Goal: Task Accomplishment & Management: Use online tool/utility

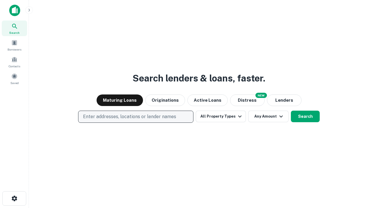
click at [136, 117] on p "Enter addresses, locations or lender names" at bounding box center [129, 116] width 93 height 7
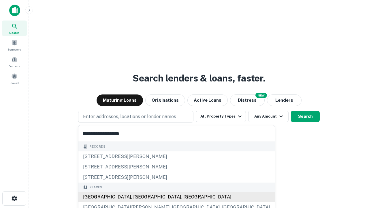
click at [138, 197] on div "[GEOGRAPHIC_DATA], [GEOGRAPHIC_DATA], [GEOGRAPHIC_DATA]" at bounding box center [176, 197] width 196 height 10
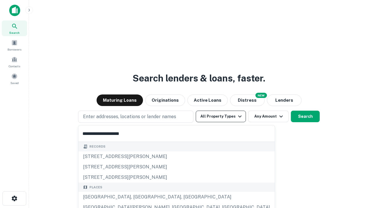
click at [221, 116] on button "All Property Types" at bounding box center [221, 116] width 50 height 12
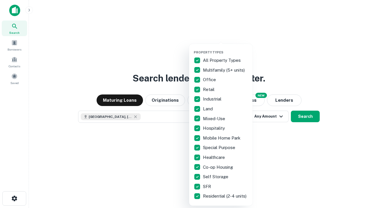
click at [226, 48] on button "button" at bounding box center [225, 48] width 63 height 0
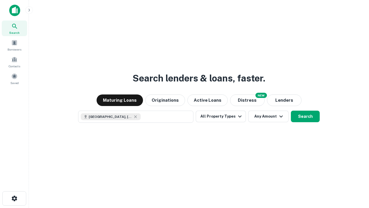
scroll to position [9, 0]
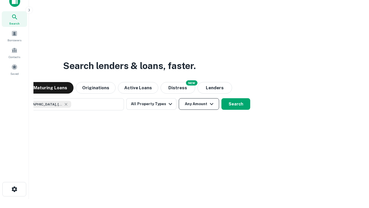
click at [179, 98] on button "Any Amount" at bounding box center [199, 104] width 40 height 12
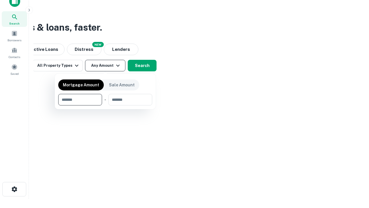
type input "*******"
click at [105, 105] on button "button" at bounding box center [105, 105] width 94 height 0
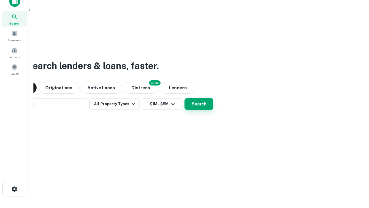
click at [185, 98] on button "Search" at bounding box center [199, 104] width 29 height 12
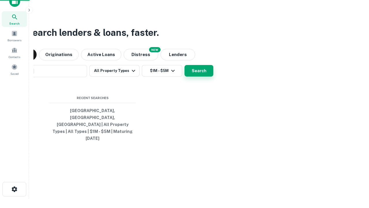
scroll to position [15, 163]
